Goal: Task Accomplishment & Management: Use online tool/utility

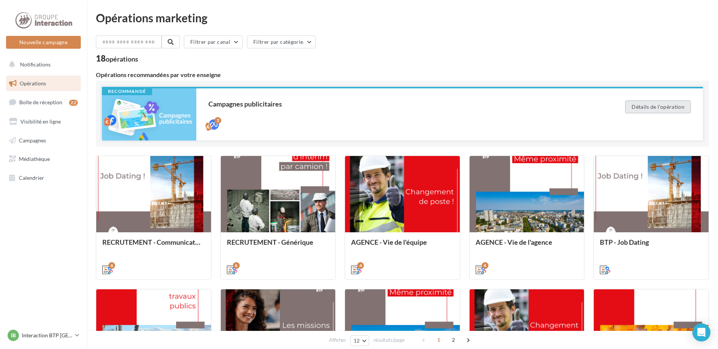
click at [647, 105] on button "Détails de l'opération" at bounding box center [658, 106] width 66 height 13
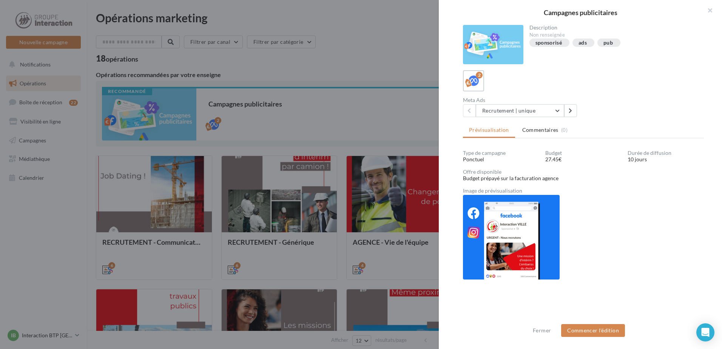
scroll to position [1, 0]
click at [551, 130] on span "Commentaires" at bounding box center [540, 129] width 36 height 8
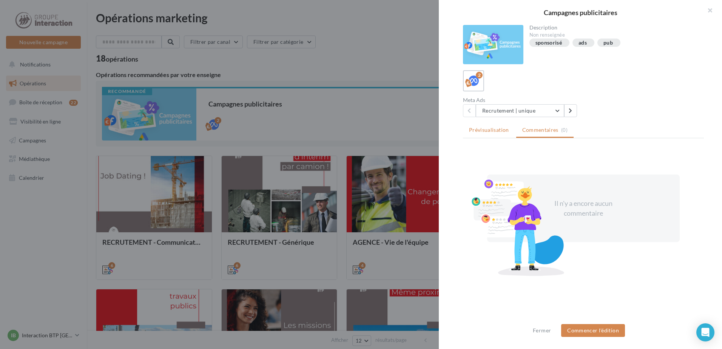
click at [497, 130] on span "Prévisualisation" at bounding box center [489, 130] width 40 height 6
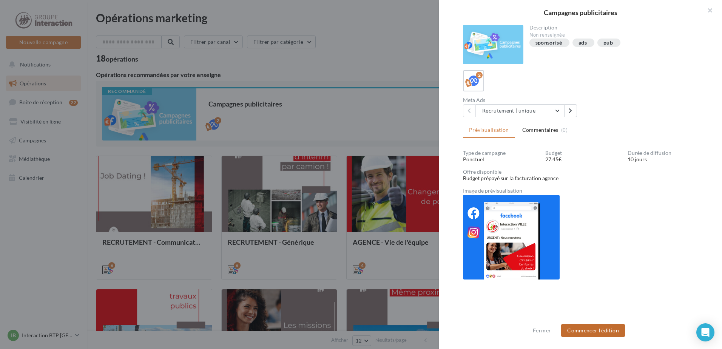
click at [609, 330] on button "Commencer l'édition" at bounding box center [593, 330] width 64 height 13
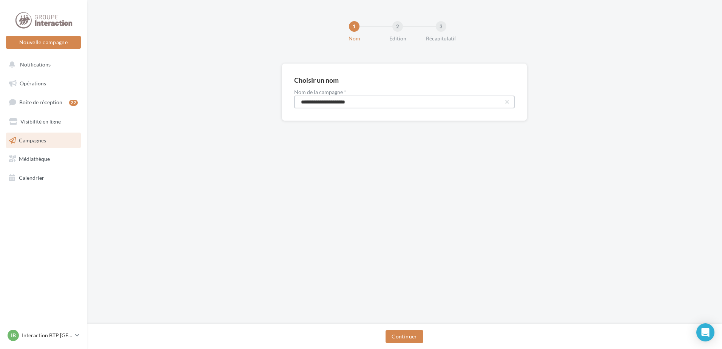
click at [344, 105] on input "**********" at bounding box center [404, 102] width 221 height 13
click at [384, 104] on input "**********" at bounding box center [404, 102] width 221 height 13
click at [449, 104] on input "**********" at bounding box center [404, 102] width 221 height 13
click at [399, 340] on button "Continuer" at bounding box center [404, 336] width 37 height 13
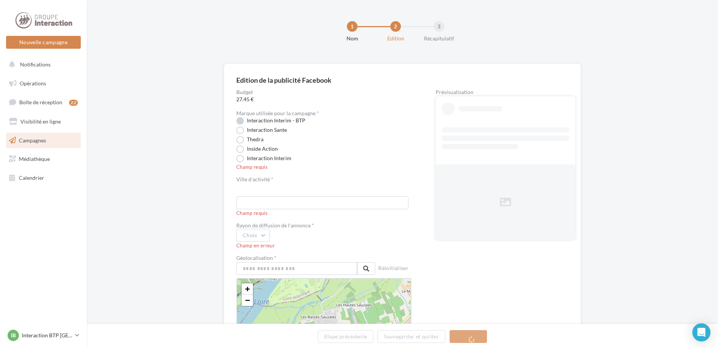
click at [243, 119] on label "Interaction Interim - BTP" at bounding box center [270, 121] width 69 height 8
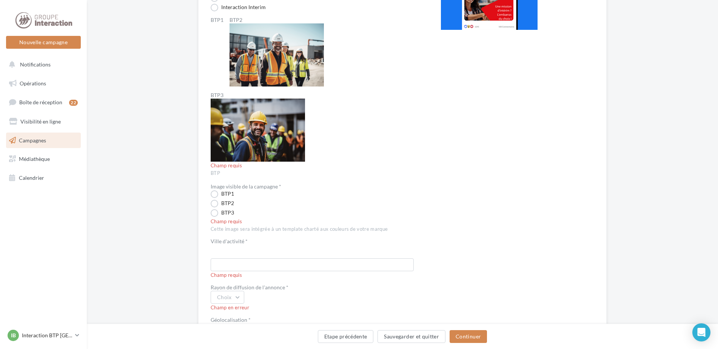
scroll to position [189, 0]
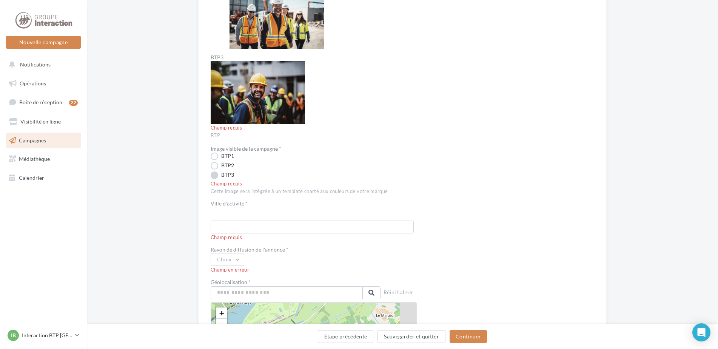
click at [216, 179] on label "BTP3" at bounding box center [222, 175] width 23 height 8
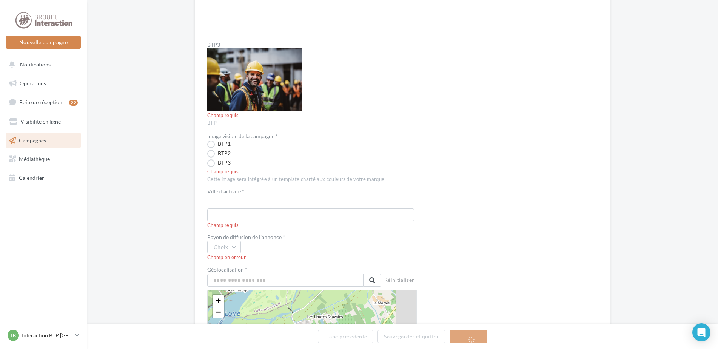
scroll to position [264, 0]
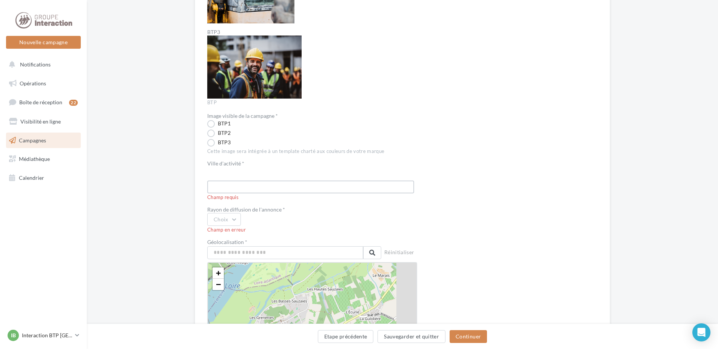
click at [291, 186] on input "text" at bounding box center [310, 187] width 207 height 13
type input "********"
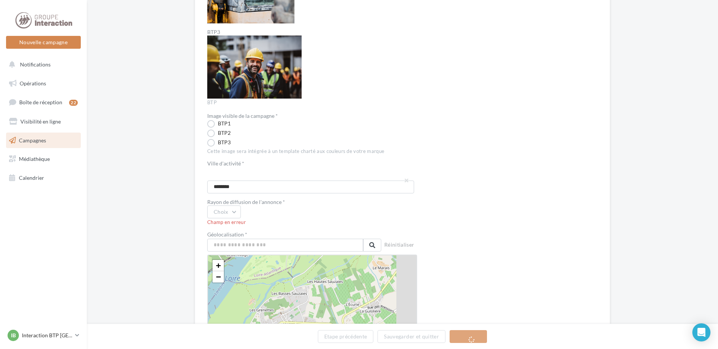
click at [241, 218] on span "Rayon de diffusion de l'annonce * Choix Champ en erreur" at bounding box center [312, 212] width 210 height 26
click at [234, 220] on div "Champ en erreur" at bounding box center [312, 222] width 210 height 7
click at [231, 210] on button "Choix" at bounding box center [224, 211] width 34 height 13
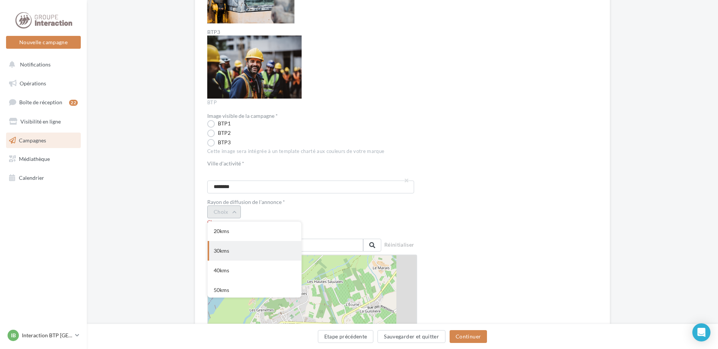
scroll to position [0, 0]
click at [255, 257] on div "30kms" at bounding box center [255, 251] width 94 height 20
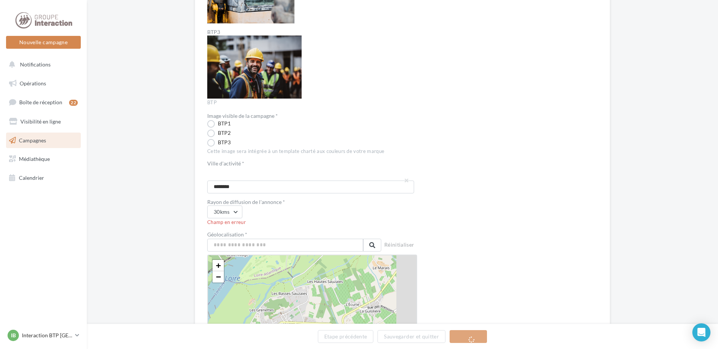
click at [463, 230] on div "Prévisualisation La prévisualisation est non-contractuelle" at bounding box center [519, 251] width 156 height 852
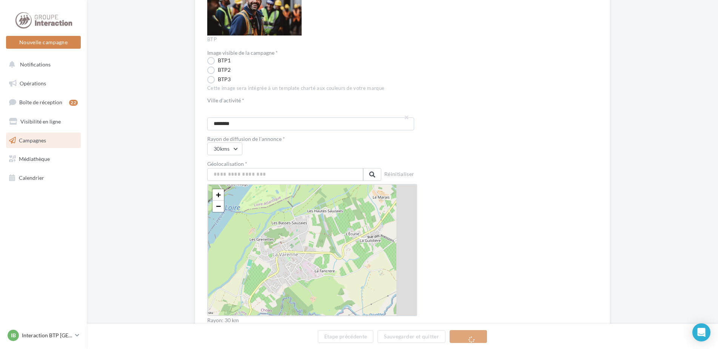
scroll to position [340, 0]
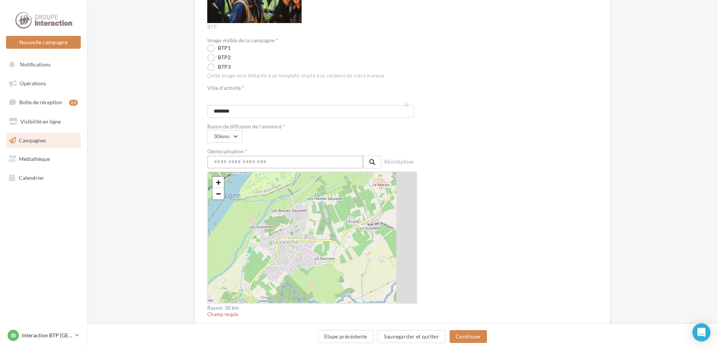
click at [275, 168] on input "text" at bounding box center [285, 162] width 156 height 13
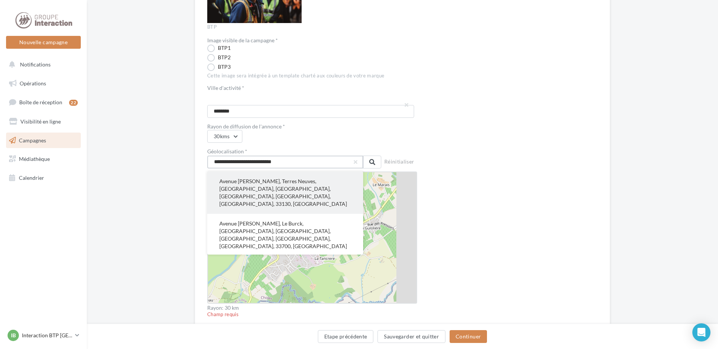
type input "**********"
click at [320, 184] on button "Avenue [PERSON_NAME], Terres Neuves, [GEOGRAPHIC_DATA], [GEOGRAPHIC_DATA], [GEO…" at bounding box center [285, 192] width 156 height 42
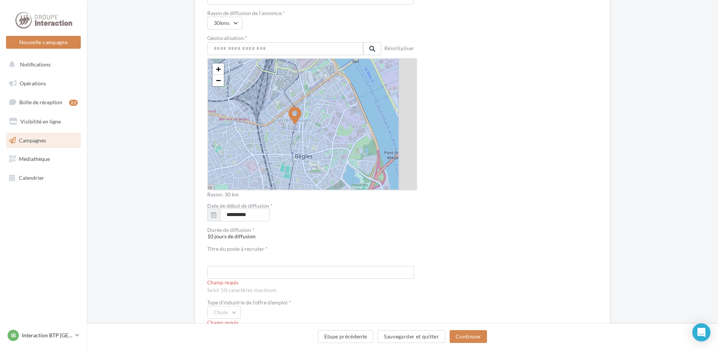
scroll to position [491, 0]
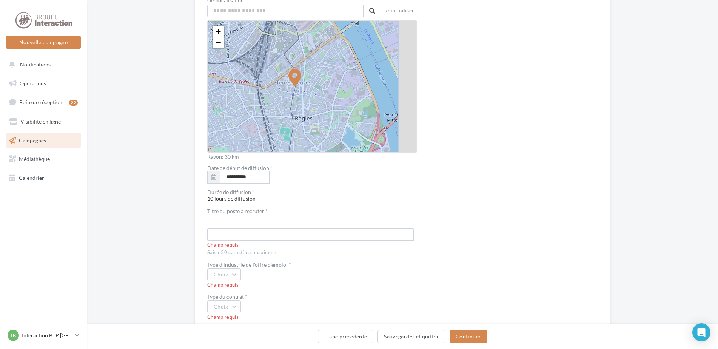
click at [331, 236] on input "text" at bounding box center [310, 234] width 207 height 13
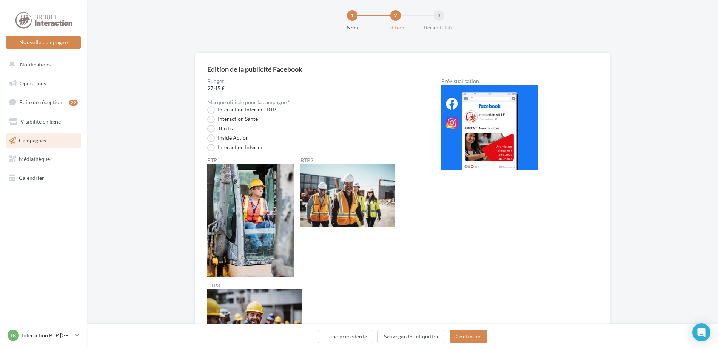
scroll to position [0, 0]
